Goal: Task Accomplishment & Management: Complete application form

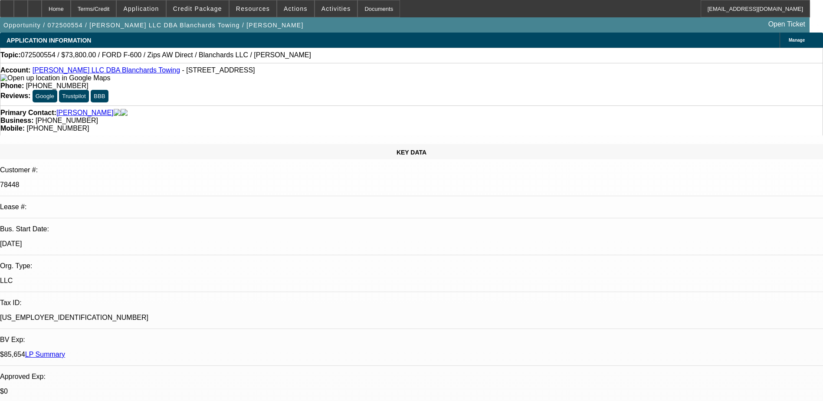
select select "0.15"
select select "0"
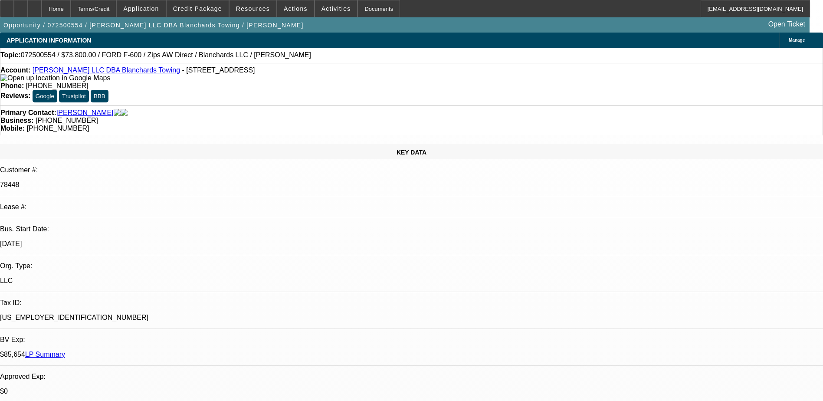
select select "0"
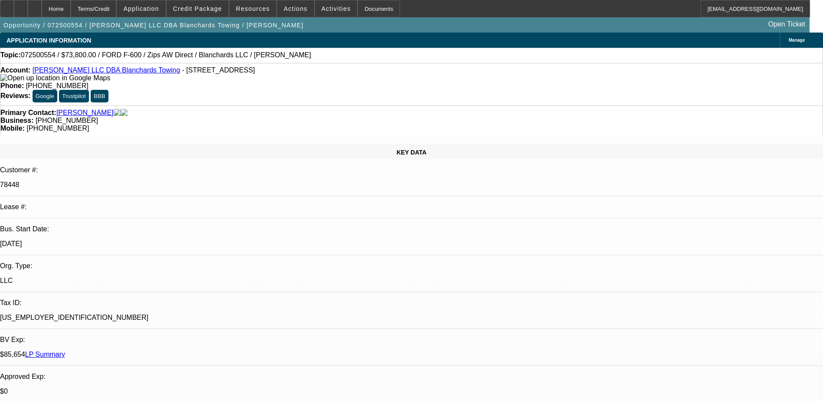
select select "0"
select select "1"
select select "2"
select select "6"
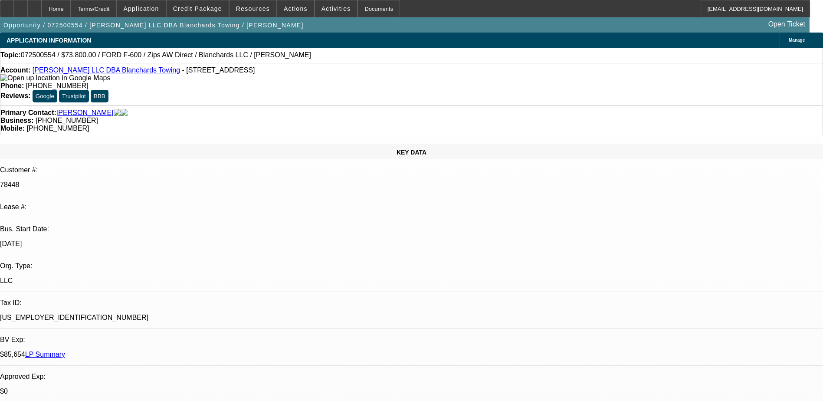
select select "1"
select select "2"
select select "6"
select select "1"
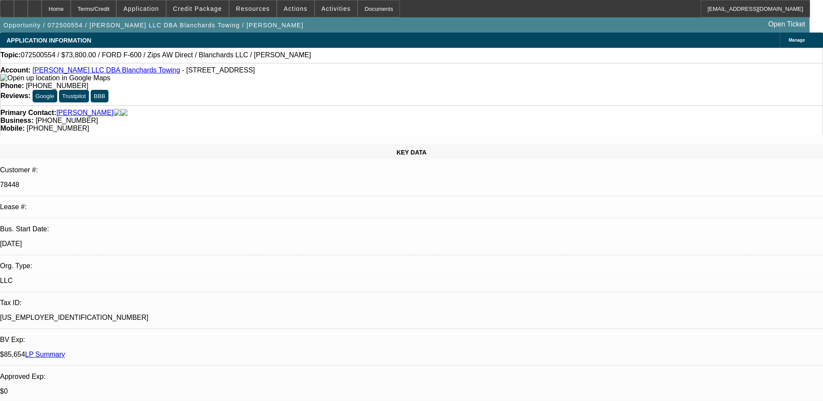
select select "1"
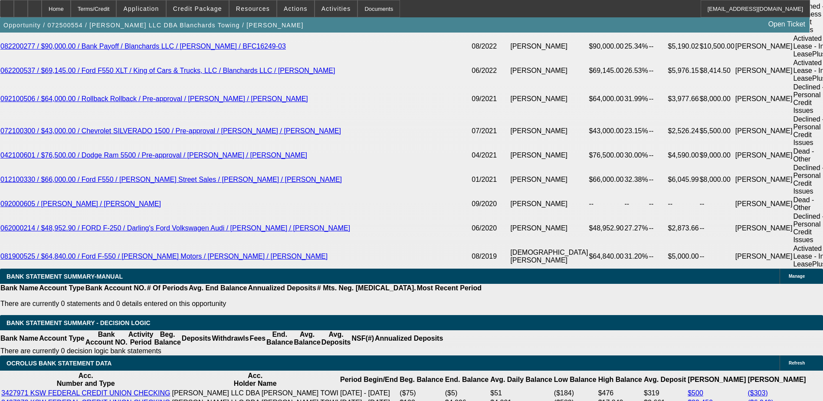
scroll to position [1823, 0]
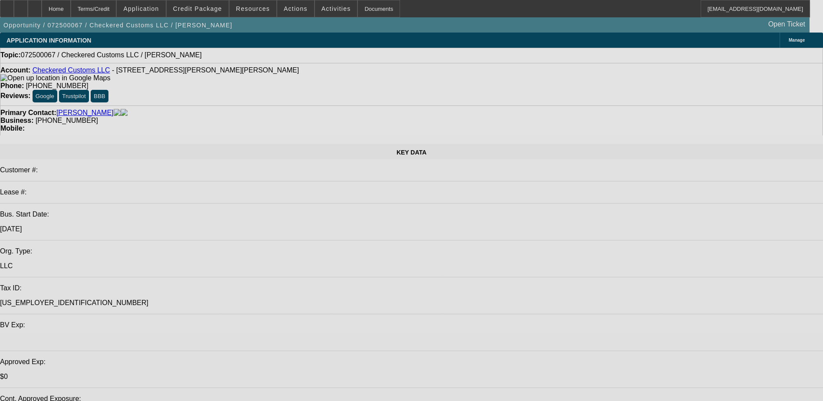
select select "0"
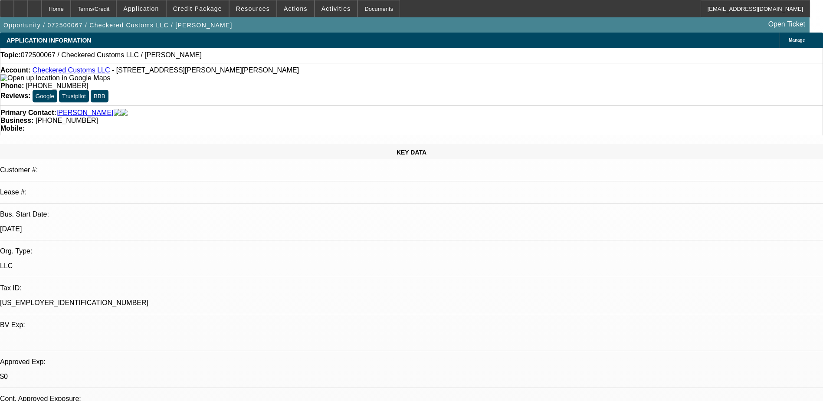
select select "2"
select select "0.1"
select select "4"
select select "0"
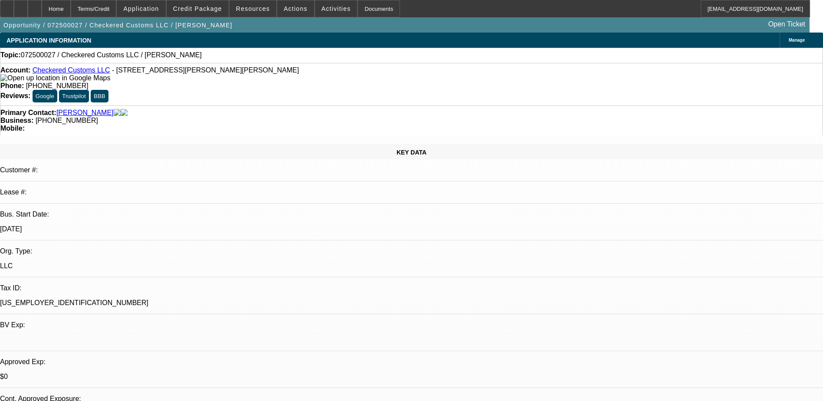
select select "2"
select select "0.1"
select select "1"
select select "2"
select select "4"
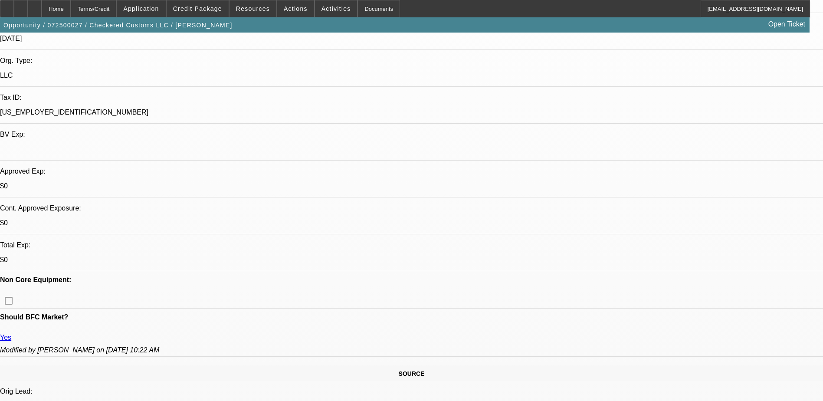
scroll to position [304, 0]
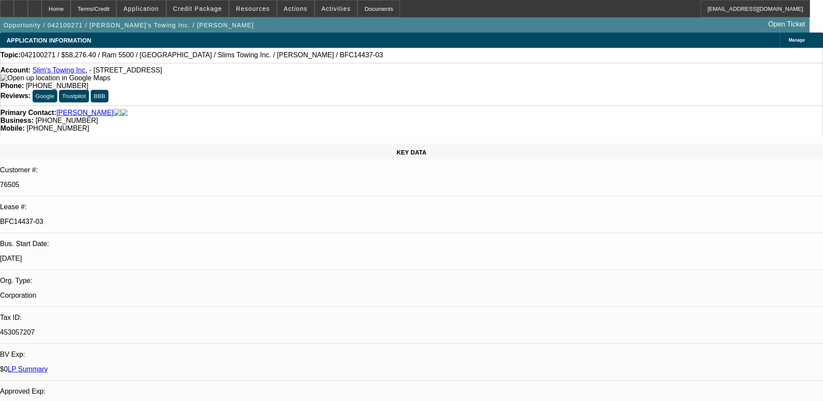
select select "0"
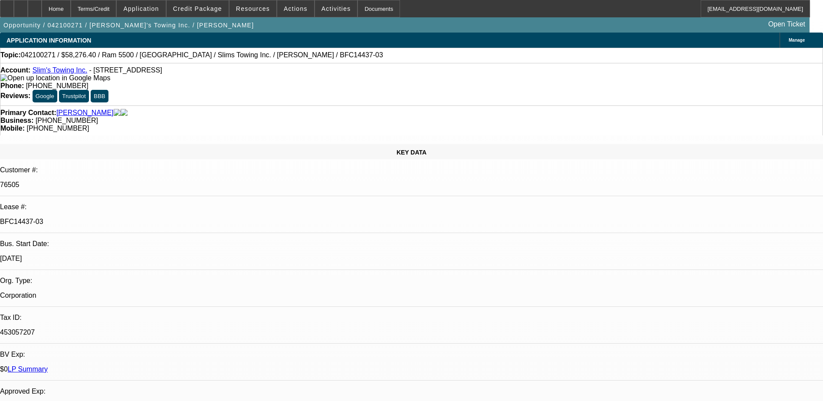
select select "0"
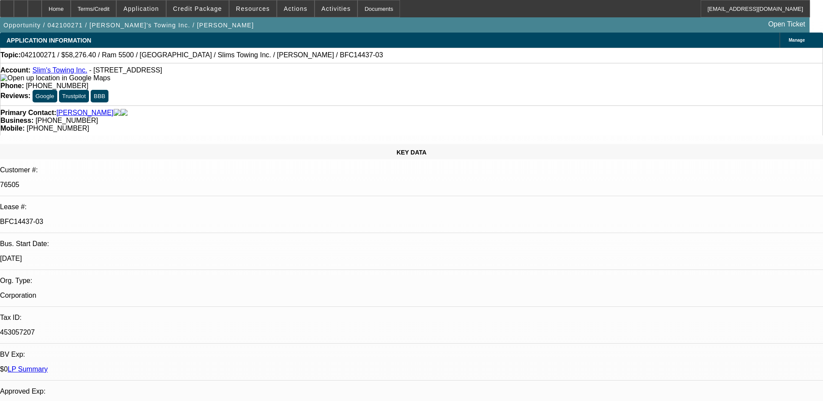
select select "0"
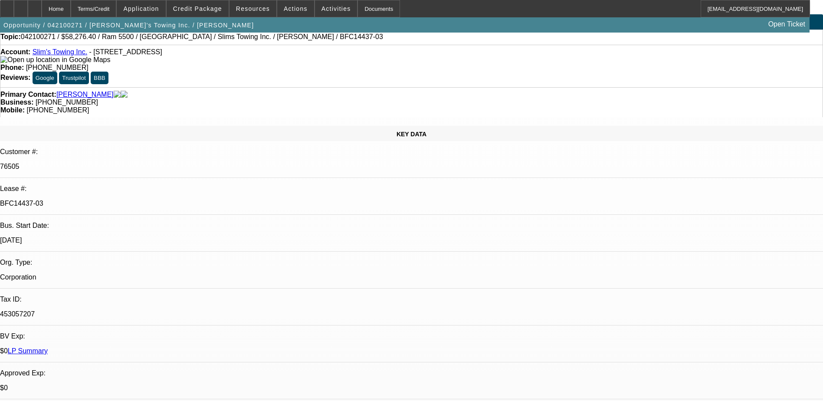
select select "1"
select select "6"
select select "1"
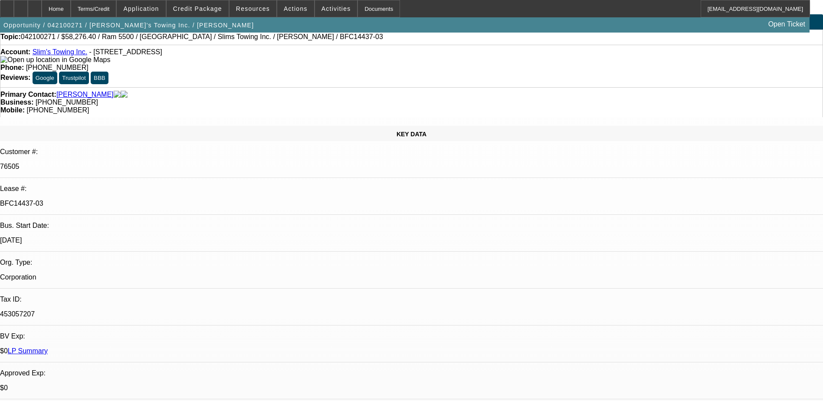
select select "6"
select select "1"
select select "6"
select select "1"
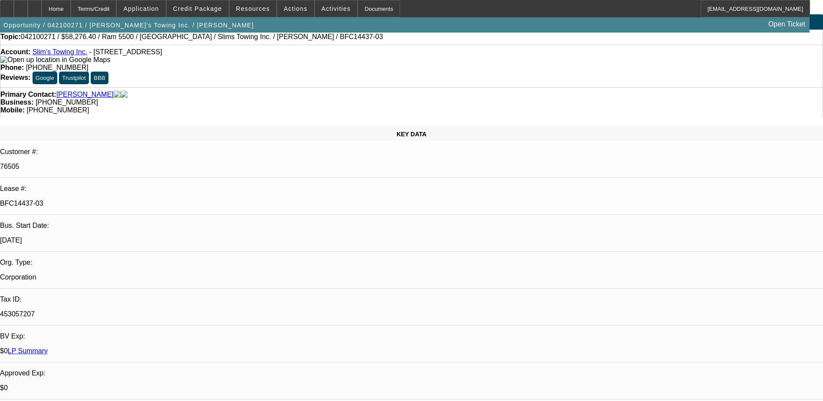
select select "1"
select select "6"
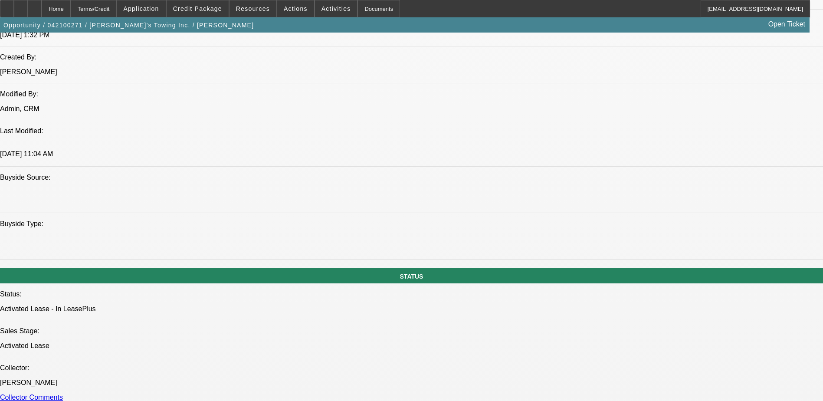
scroll to position [738, 0]
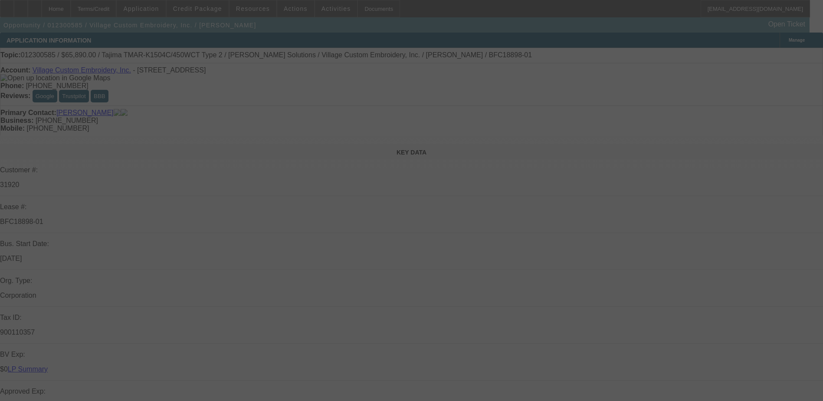
select select "0"
select select "0.1"
select select "0"
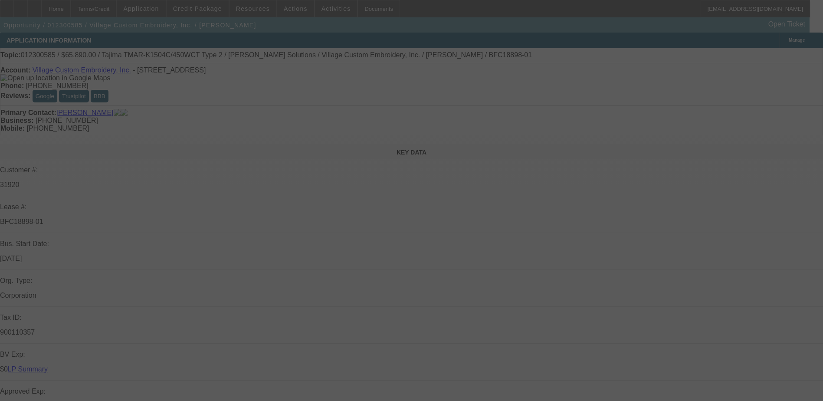
select select "0.1"
select select "0"
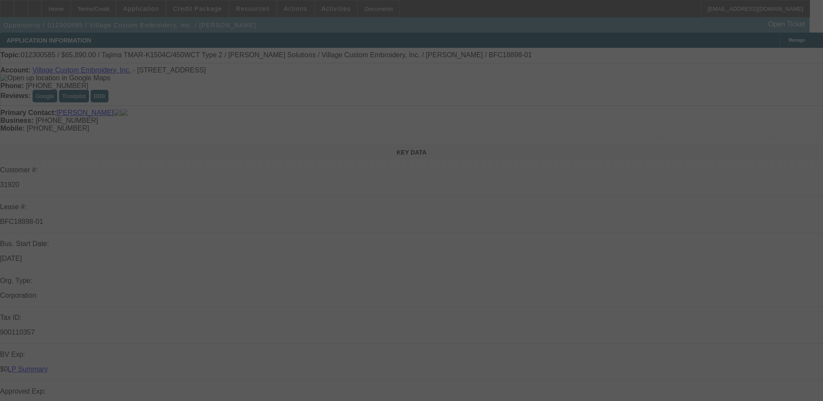
select select "0"
select select "0.1"
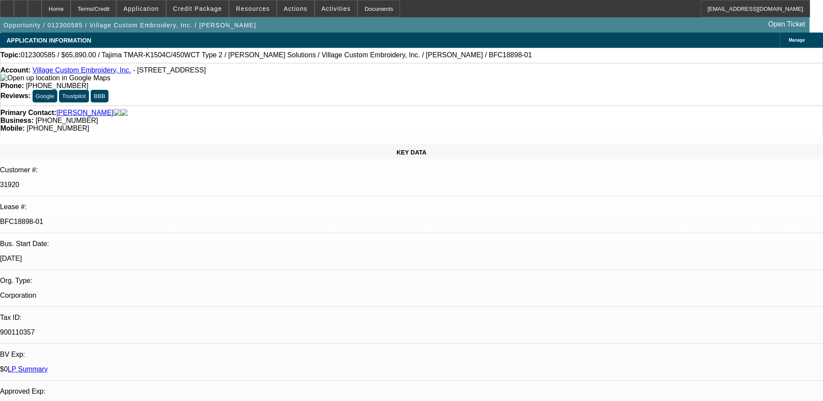
select select "1"
select select "4"
select select "1"
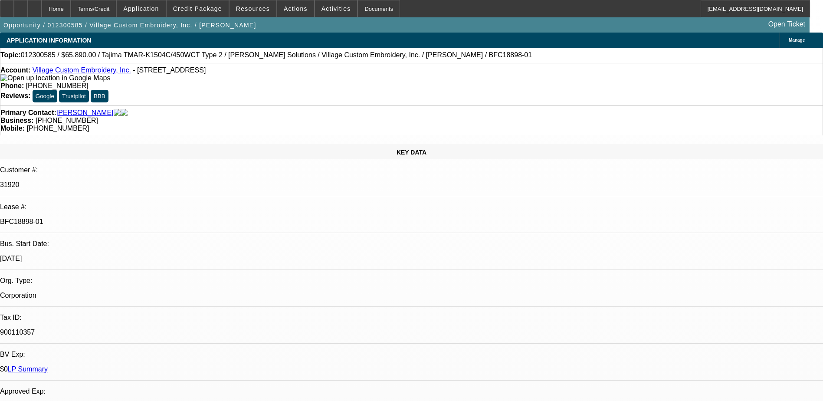
select select "4"
select select "1"
select select "6"
select select "1"
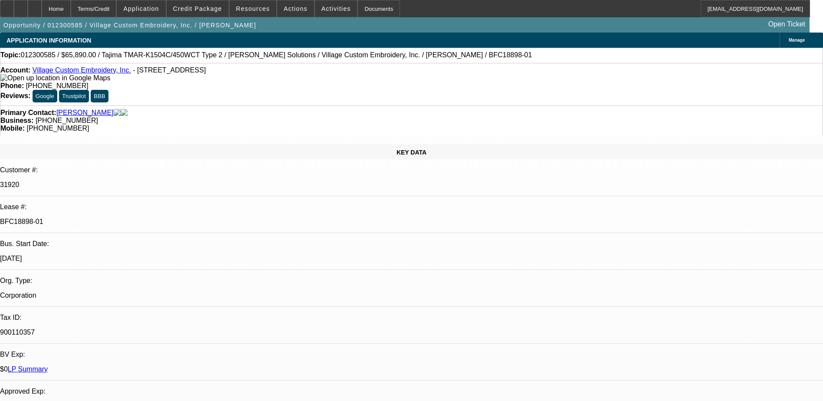
select select "1"
select select "4"
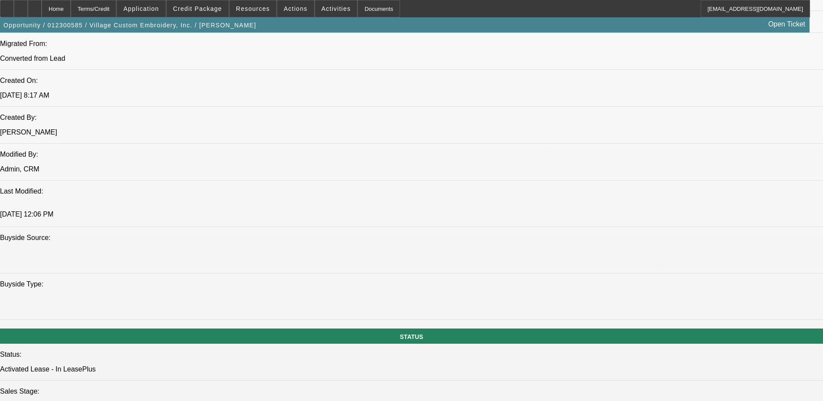
scroll to position [694, 0]
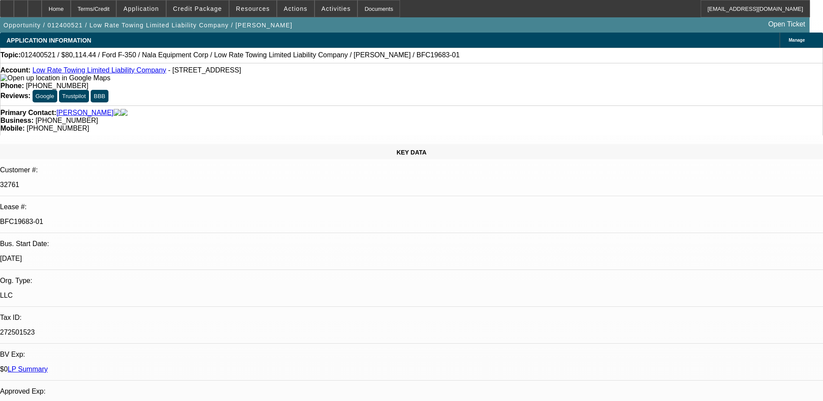
select select "0"
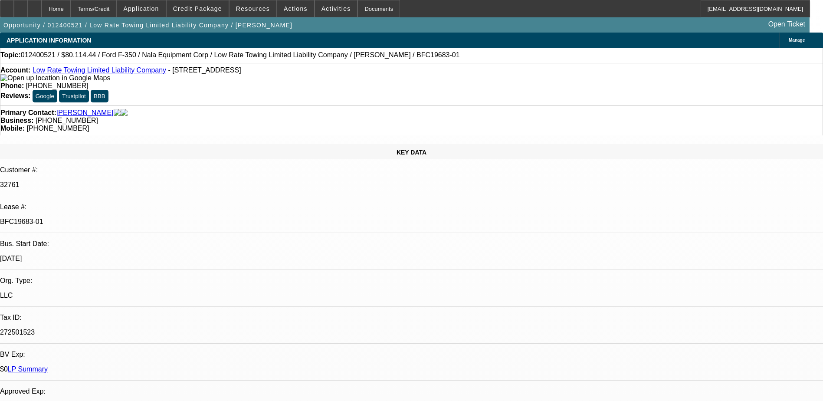
select select "2"
select select "0"
select select "2"
select select "0"
select select "1"
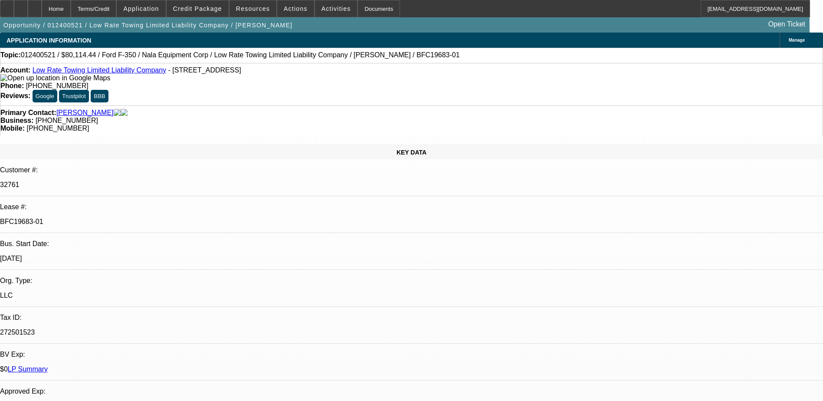
select select "2"
select select "6"
select select "1"
select select "2"
select select "6"
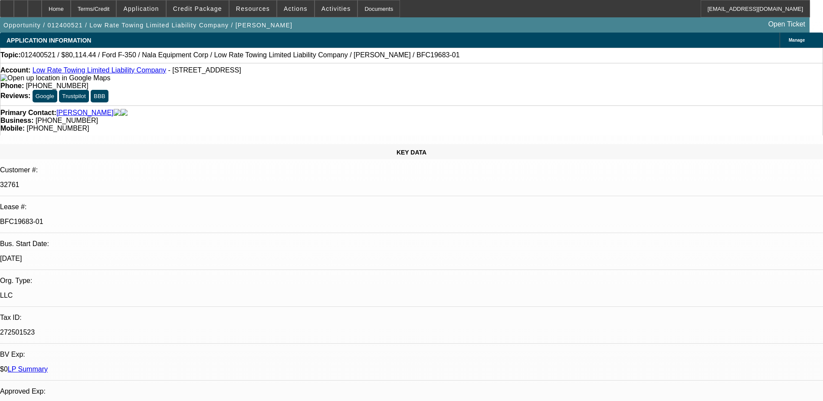
select select "1"
select select "2"
select select "6"
select select "1"
select select "2"
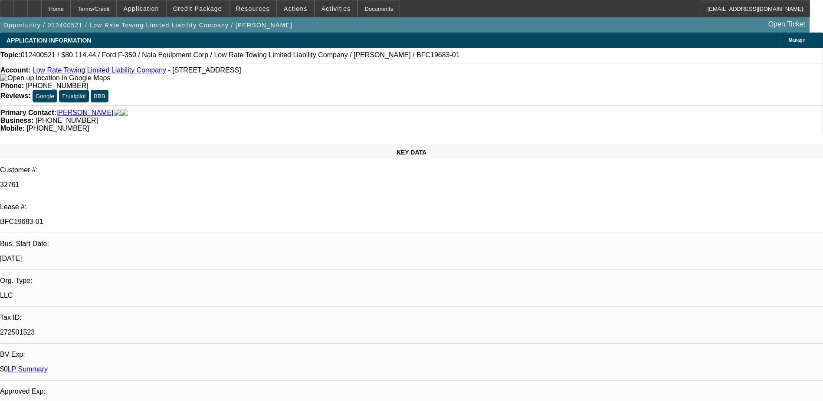
select select "6"
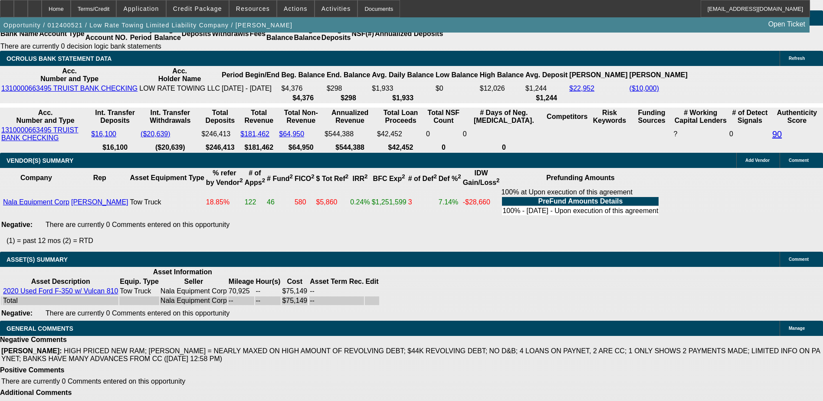
scroll to position [1817, 0]
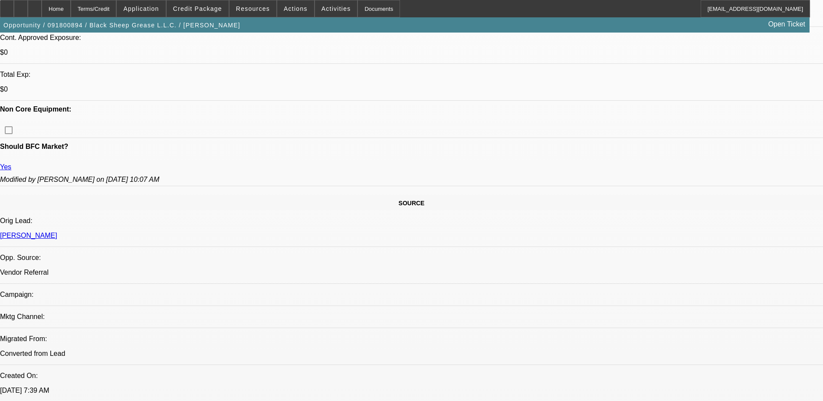
select select "0"
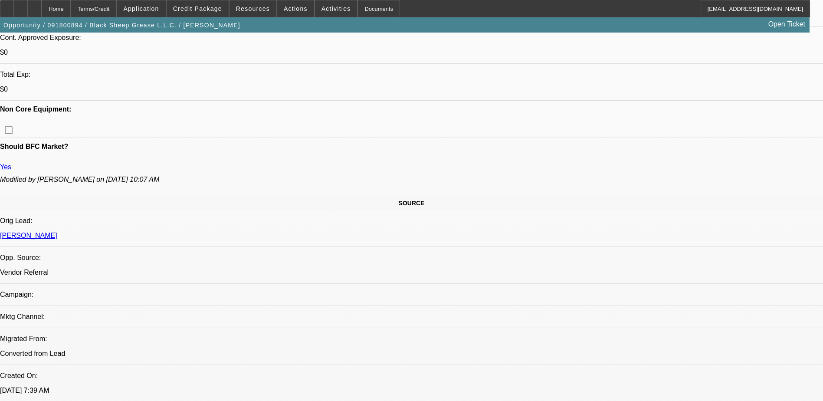
select select "0"
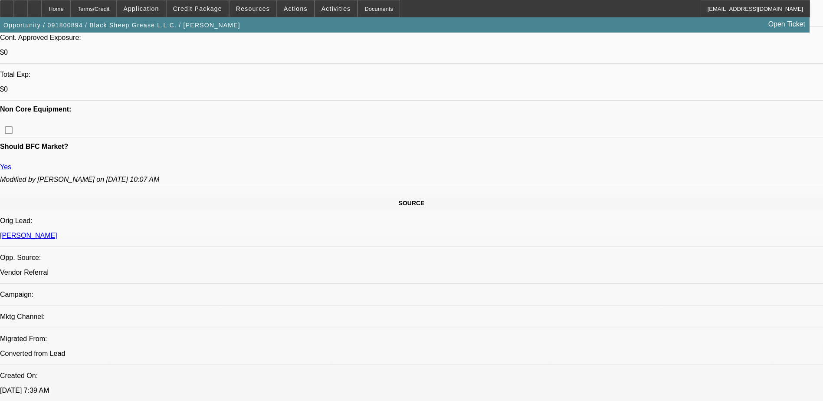
select select "0"
select select "1"
select select "6"
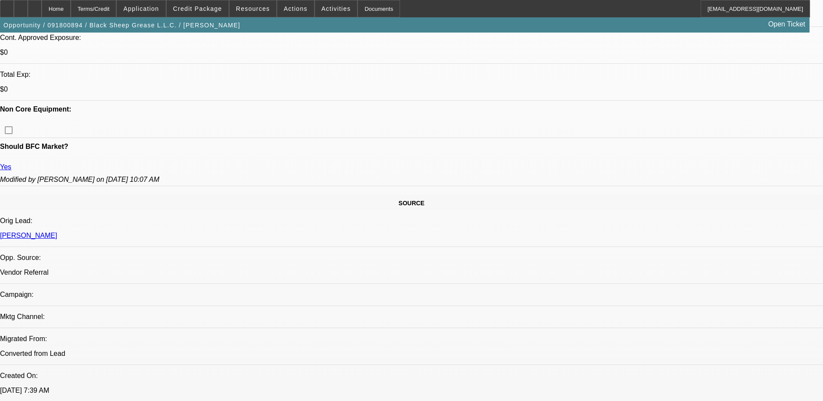
select select "1"
select select "6"
select select "1"
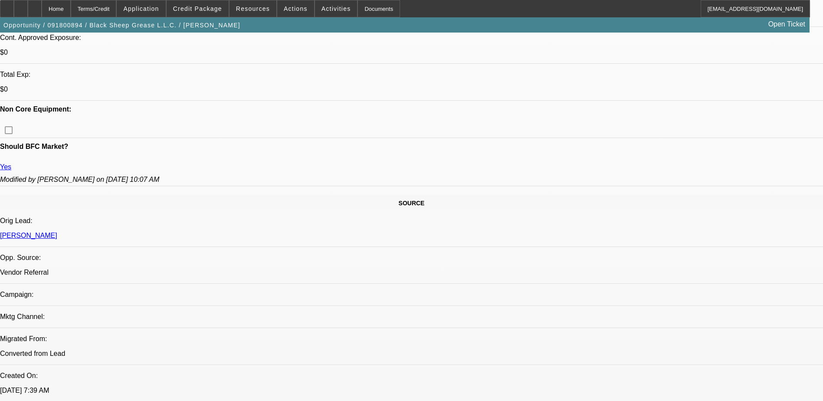
select select "6"
select select "1"
select select "6"
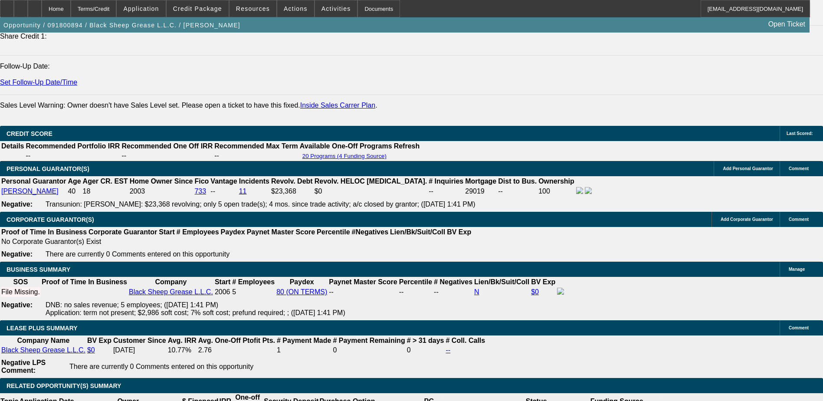
scroll to position [1259, 0]
